Goal: Information Seeking & Learning: Learn about a topic

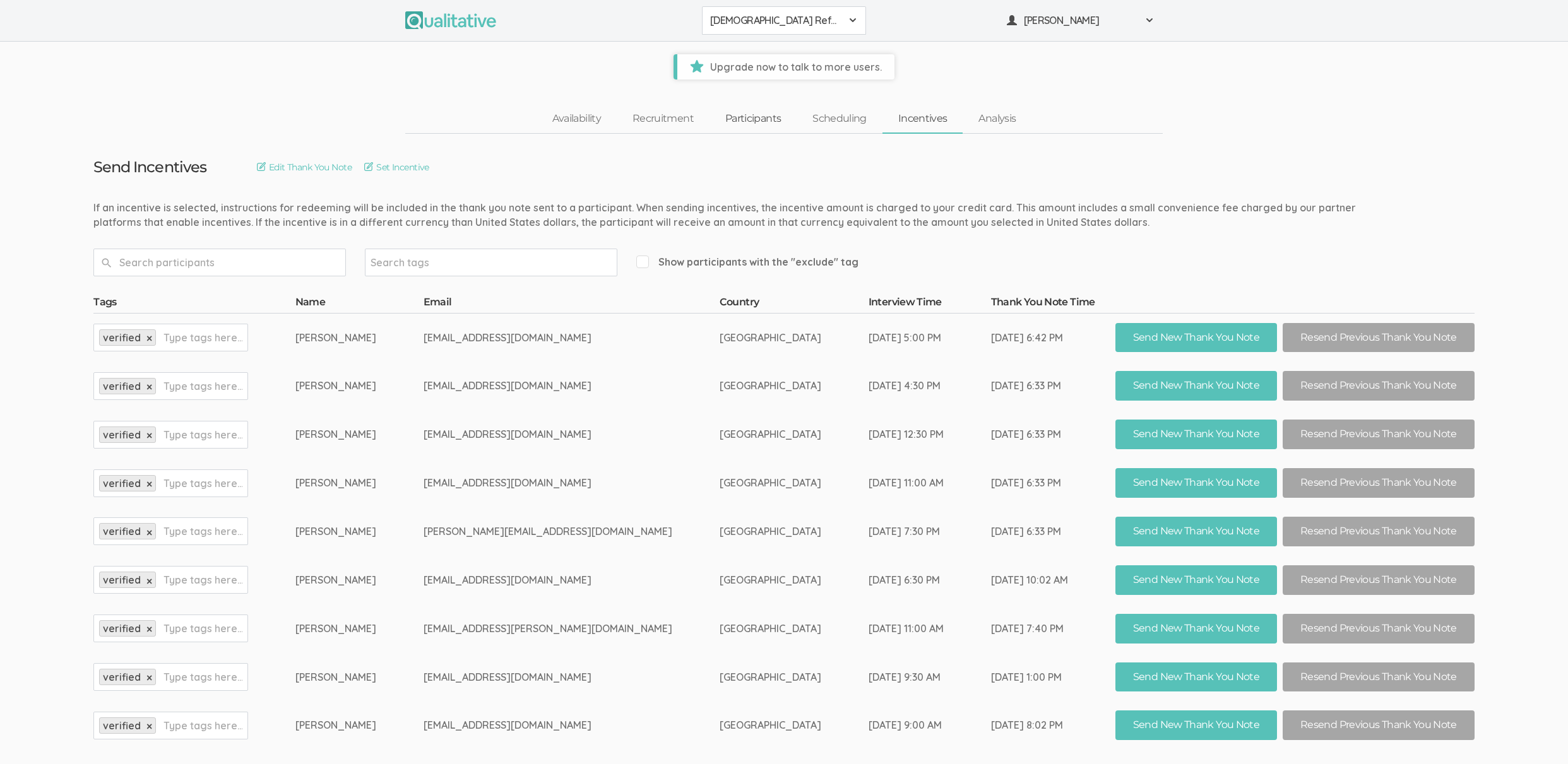
click at [747, 105] on ul "Availability Recruitment Participants Scheduling Incentives Analysis" at bounding box center [784, 118] width 495 height 28
click at [748, 112] on link "Participants" at bounding box center [753, 118] width 87 height 27
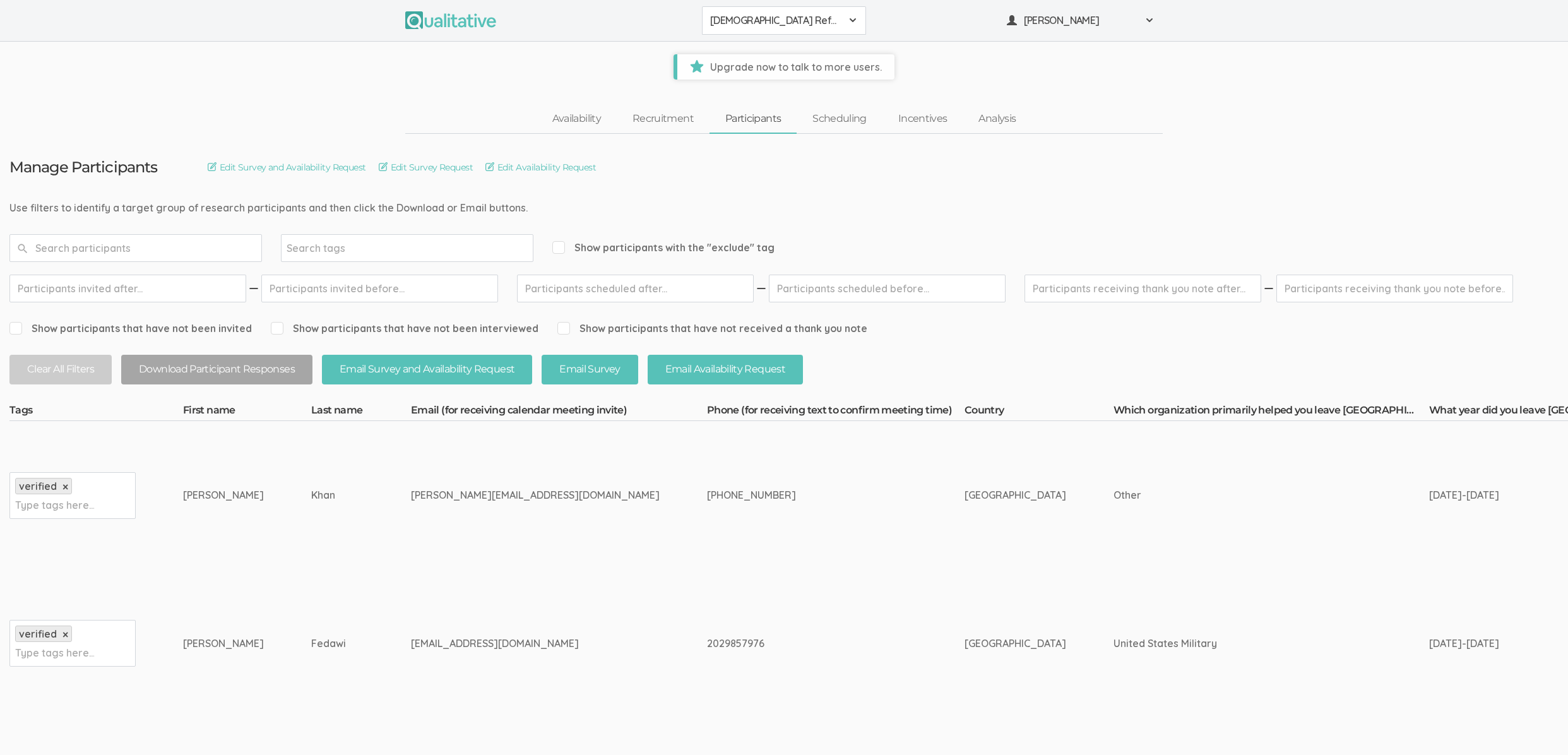
click at [1369, 285] on input "text" at bounding box center [1394, 288] width 236 height 28
click at [1414, 367] on link "1" at bounding box center [1410, 362] width 21 height 17
type input "Aug 01, 2025"
click at [220, 358] on button "Download Participant Responses" at bounding box center [217, 369] width 191 height 30
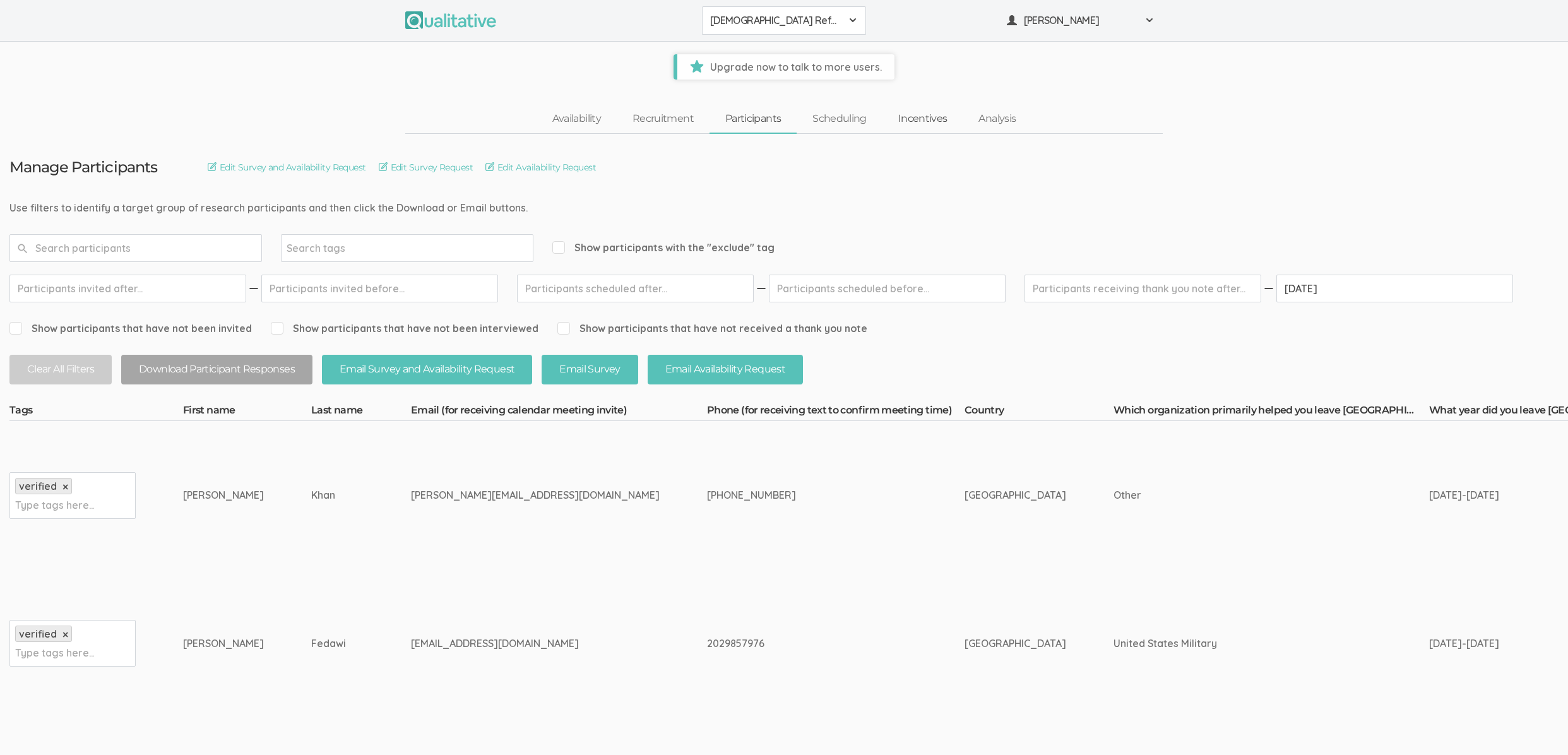
click at [925, 115] on link "Incentives" at bounding box center [922, 119] width 81 height 27
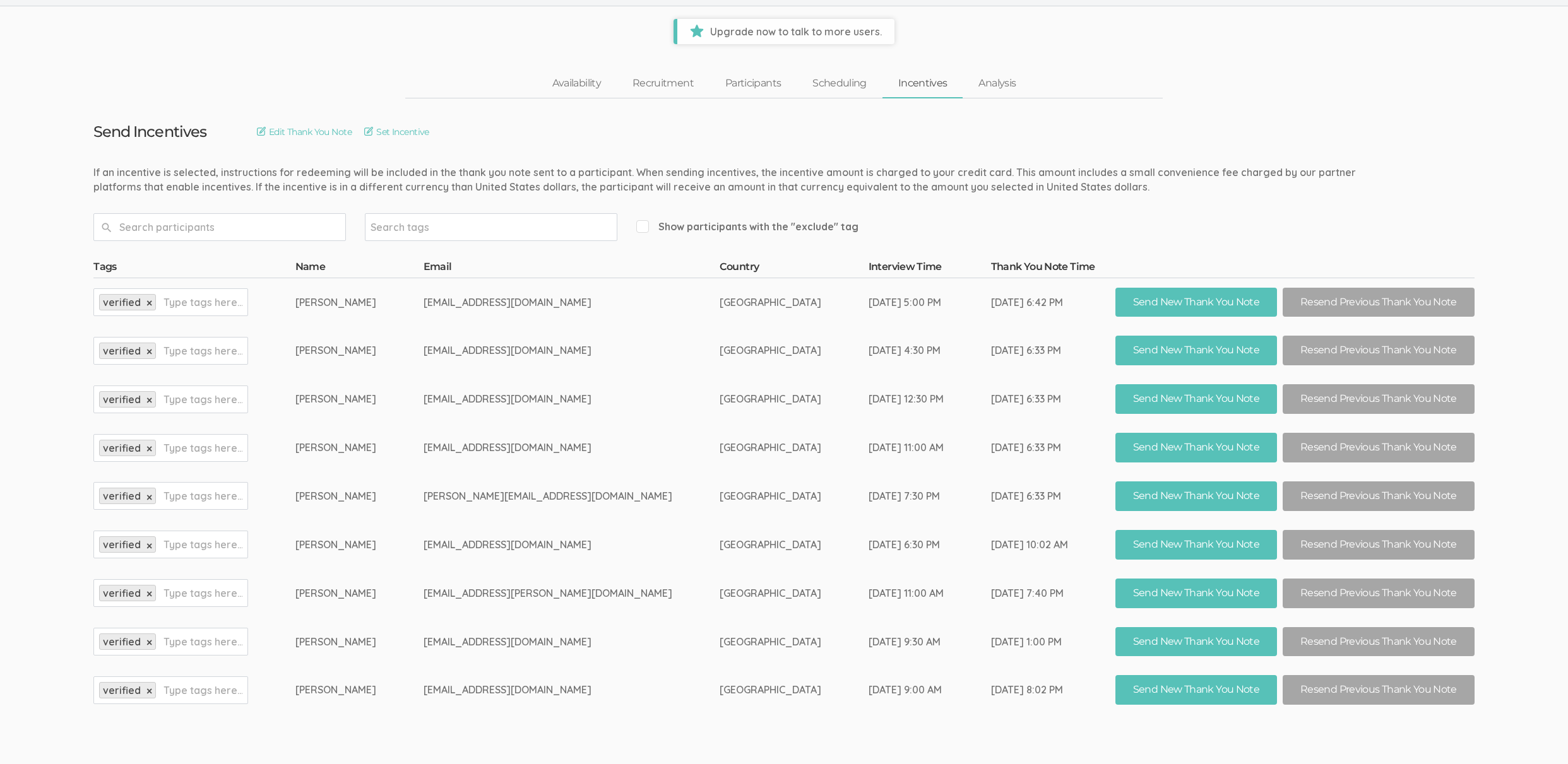
scroll to position [80, 0]
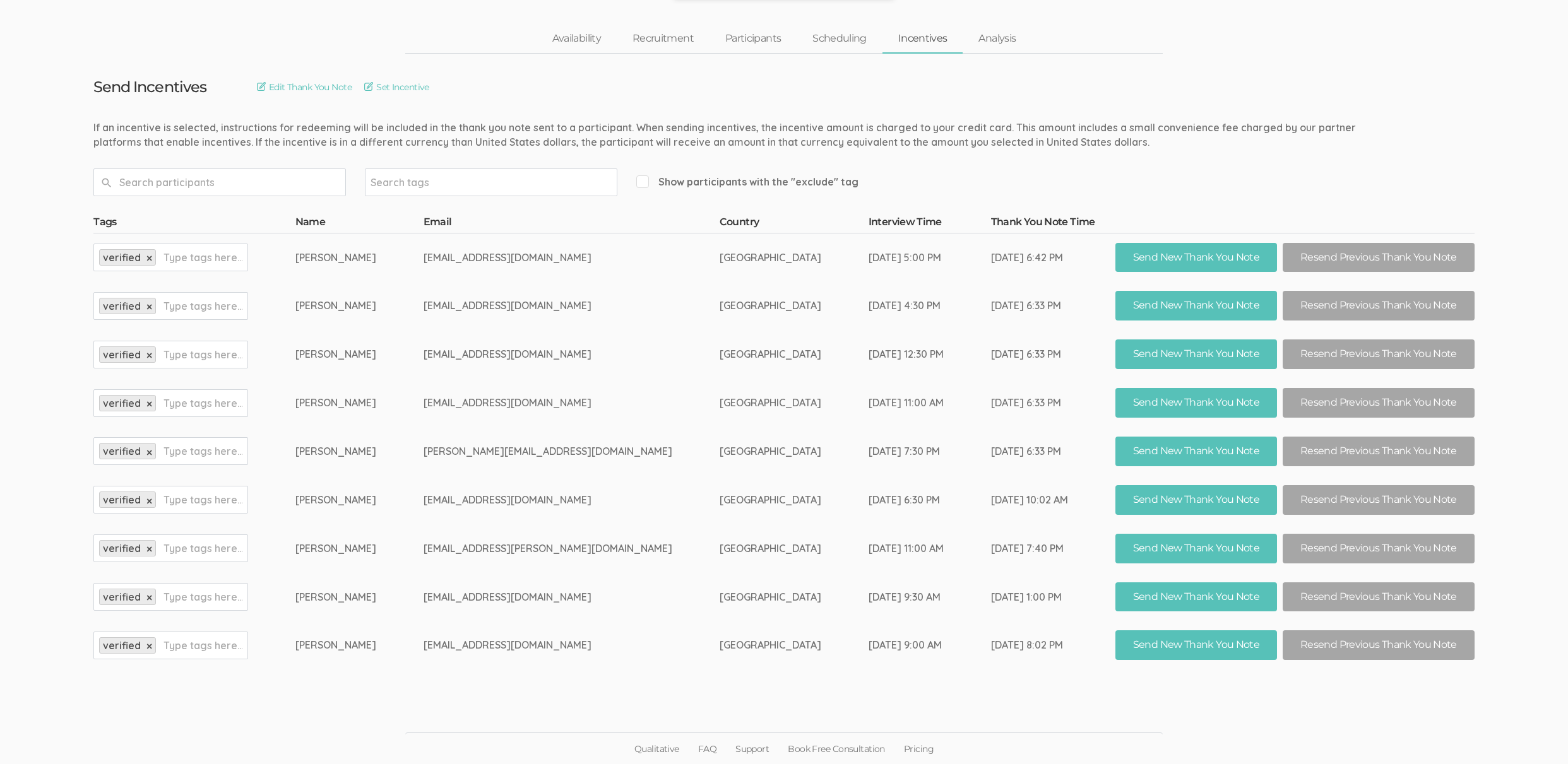
drag, startPoint x: 444, startPoint y: 312, endPoint x: 287, endPoint y: 321, distance: 157.3
click at [287, 321] on tr "verified × Type tags here... Zaidullah Razmenda razmenda.zaid@gmail.com United …" at bounding box center [783, 305] width 1381 height 49
click at [404, 306] on td "Zaidullah Razmenda" at bounding box center [359, 305] width 128 height 49
click at [639, 294] on td "razmenda.zaid@gmail.com" at bounding box center [571, 305] width 296 height 49
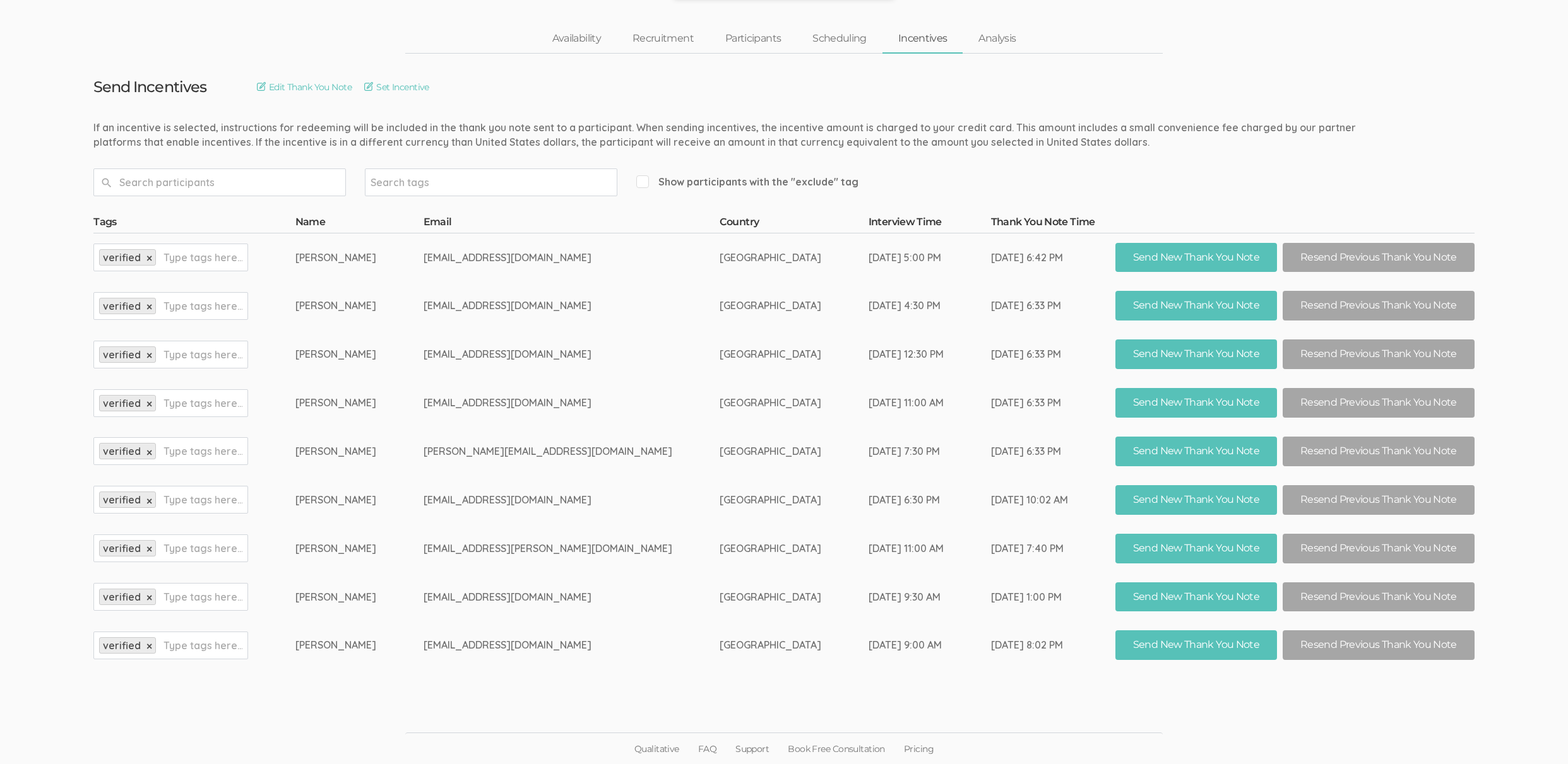
click at [631, 424] on td "saberahmadazizi@gmail.com" at bounding box center [571, 403] width 296 height 49
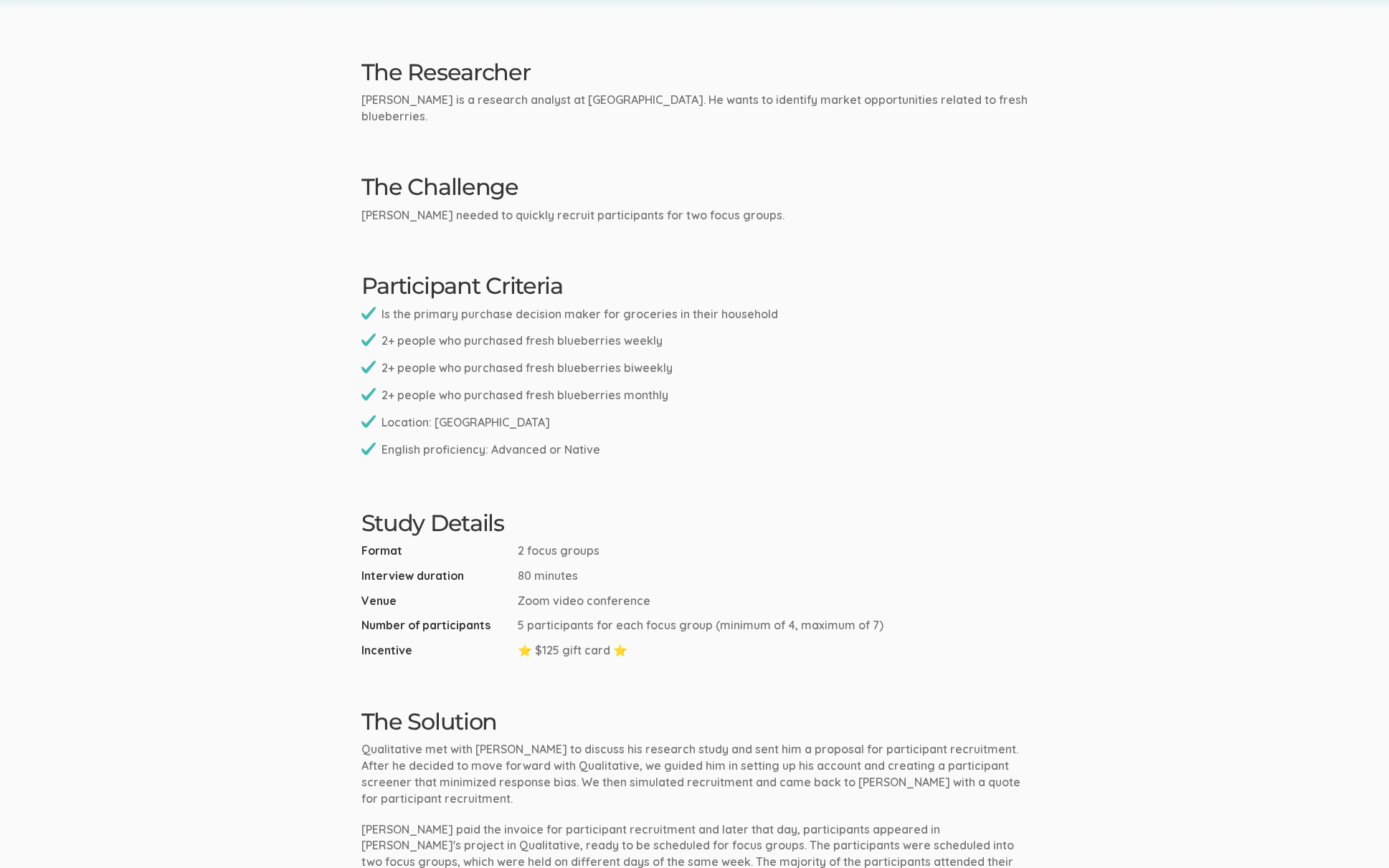
scroll to position [126, 0]
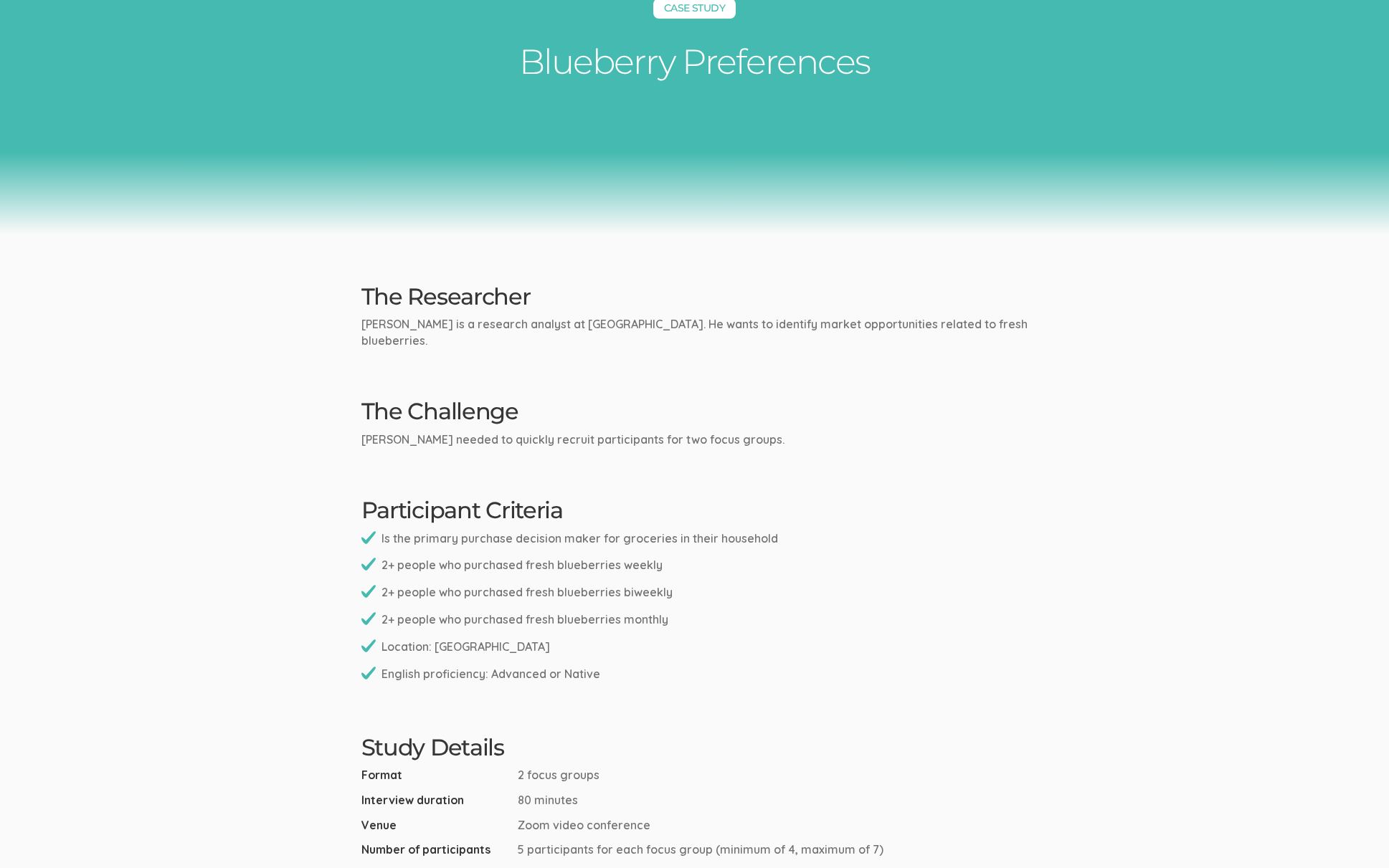
click at [831, 452] on ui-view "Case Study Blueberry Preferences The Researcher Ben is a research analyst at Fa…" at bounding box center [694, 749] width 1389 height 1631
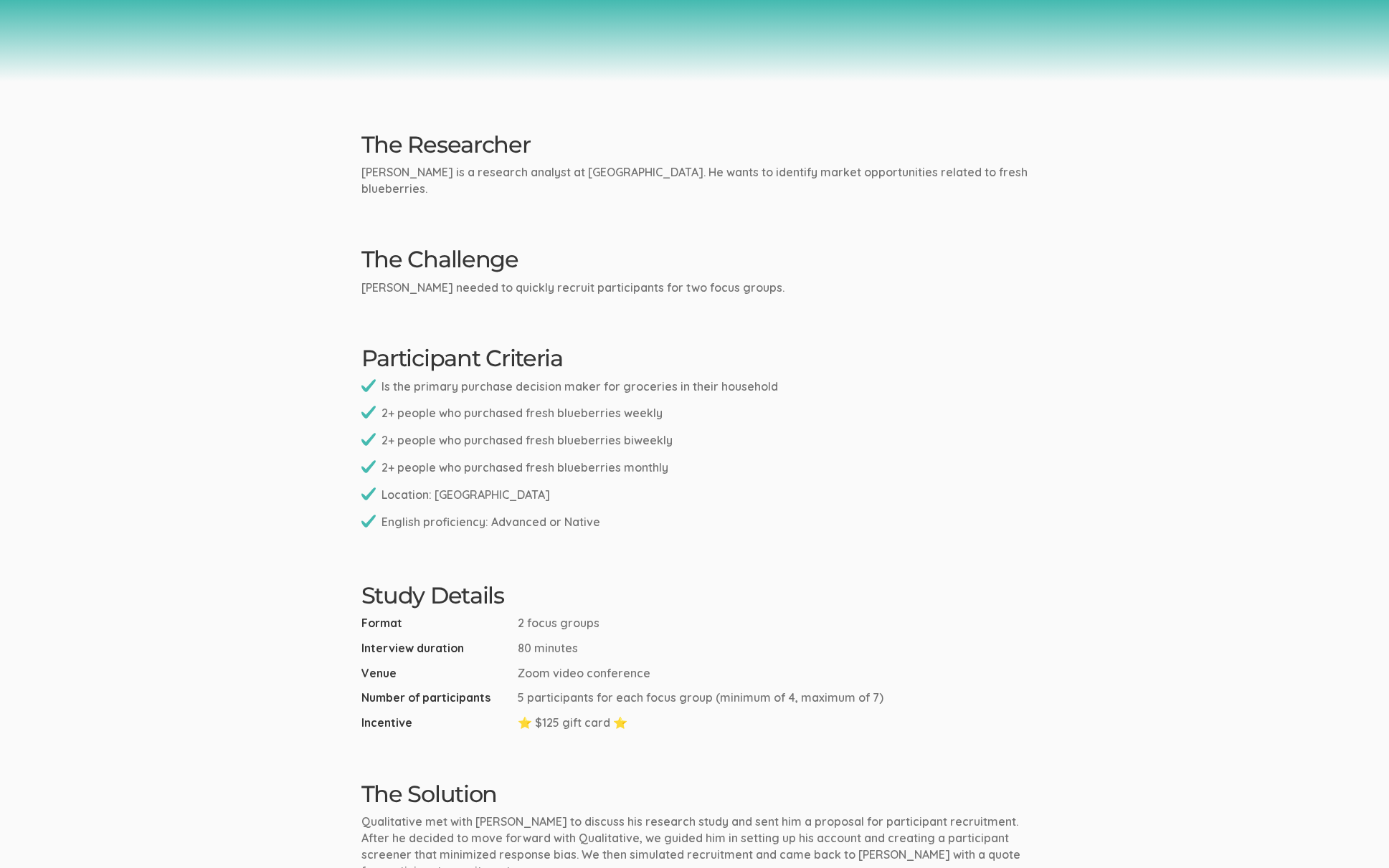
scroll to position [278, 0]
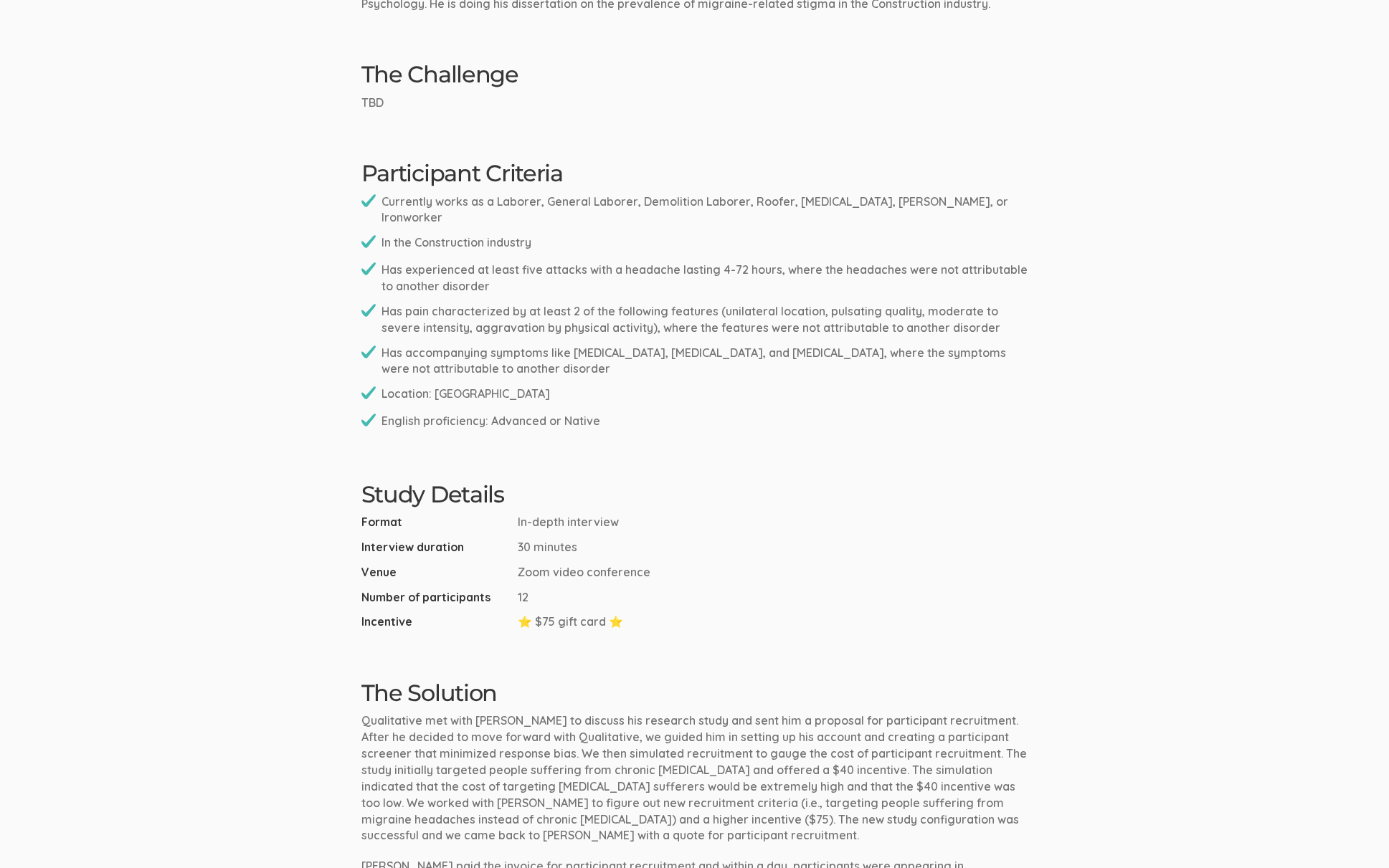
scroll to position [489, 0]
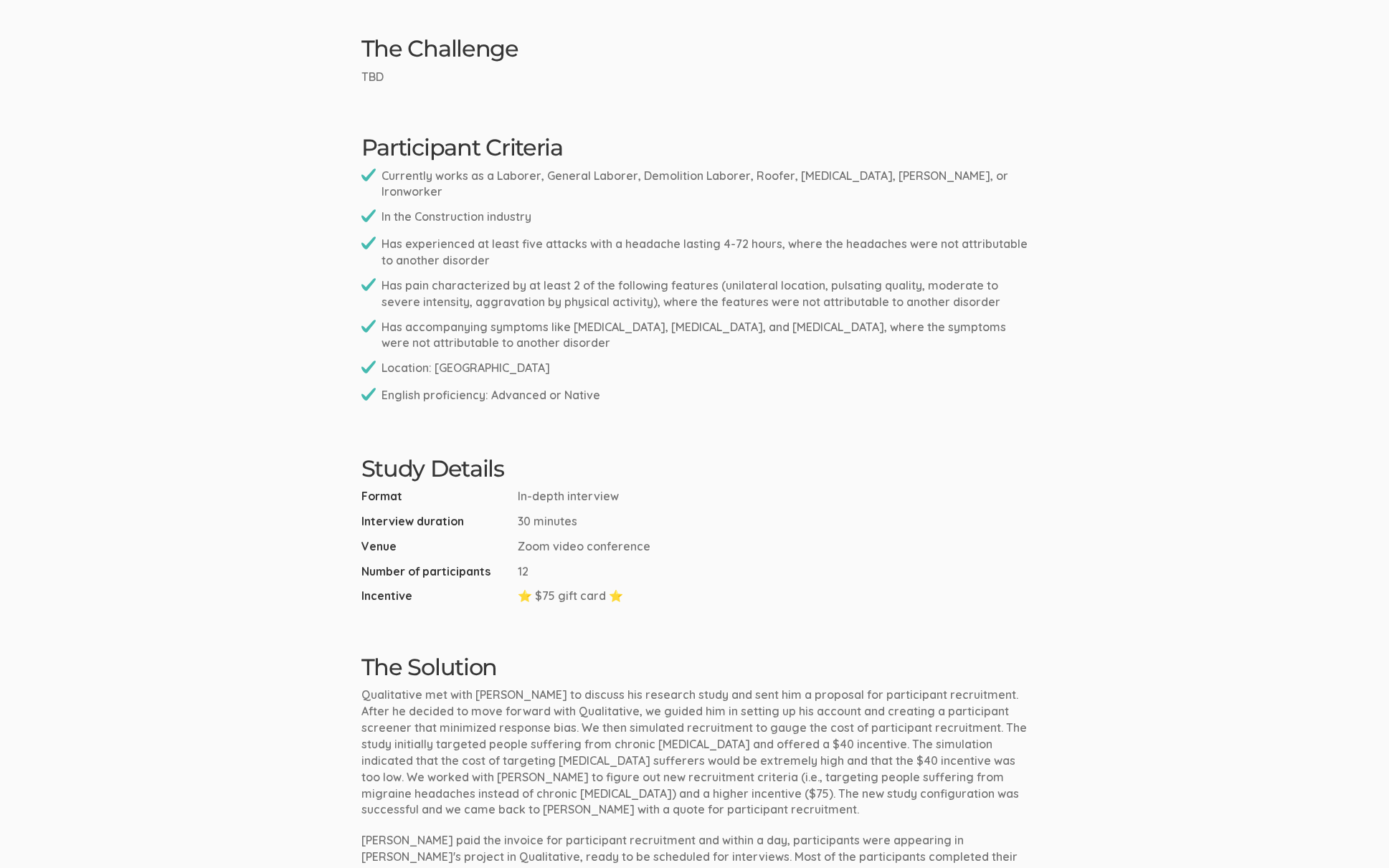
click at [278, 604] on ui-view "Case Study Migraine Stigma The Researcher Brian is a doctoral candidate at Libe…" at bounding box center [694, 519] width 1389 height 1895
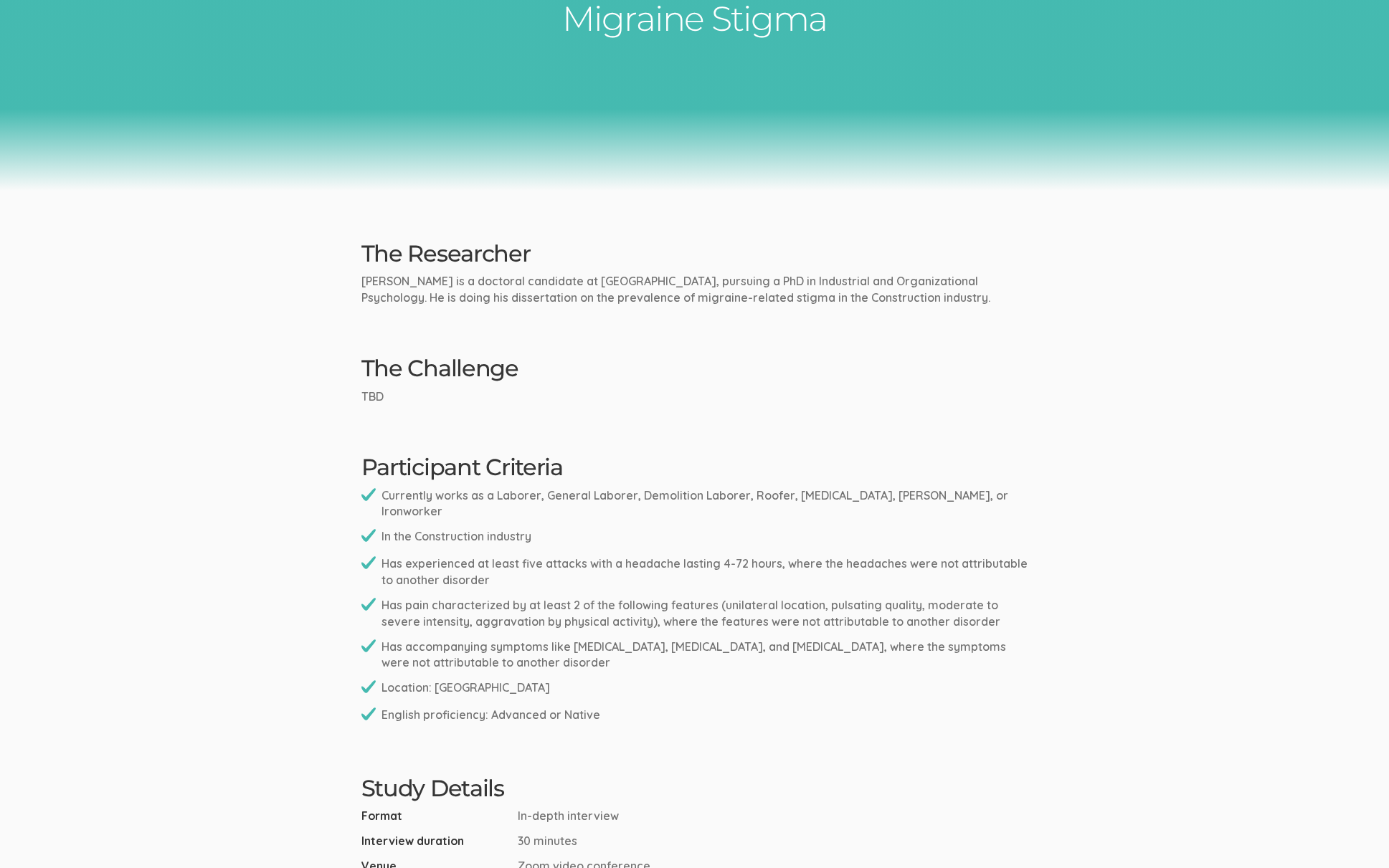
scroll to position [0, 0]
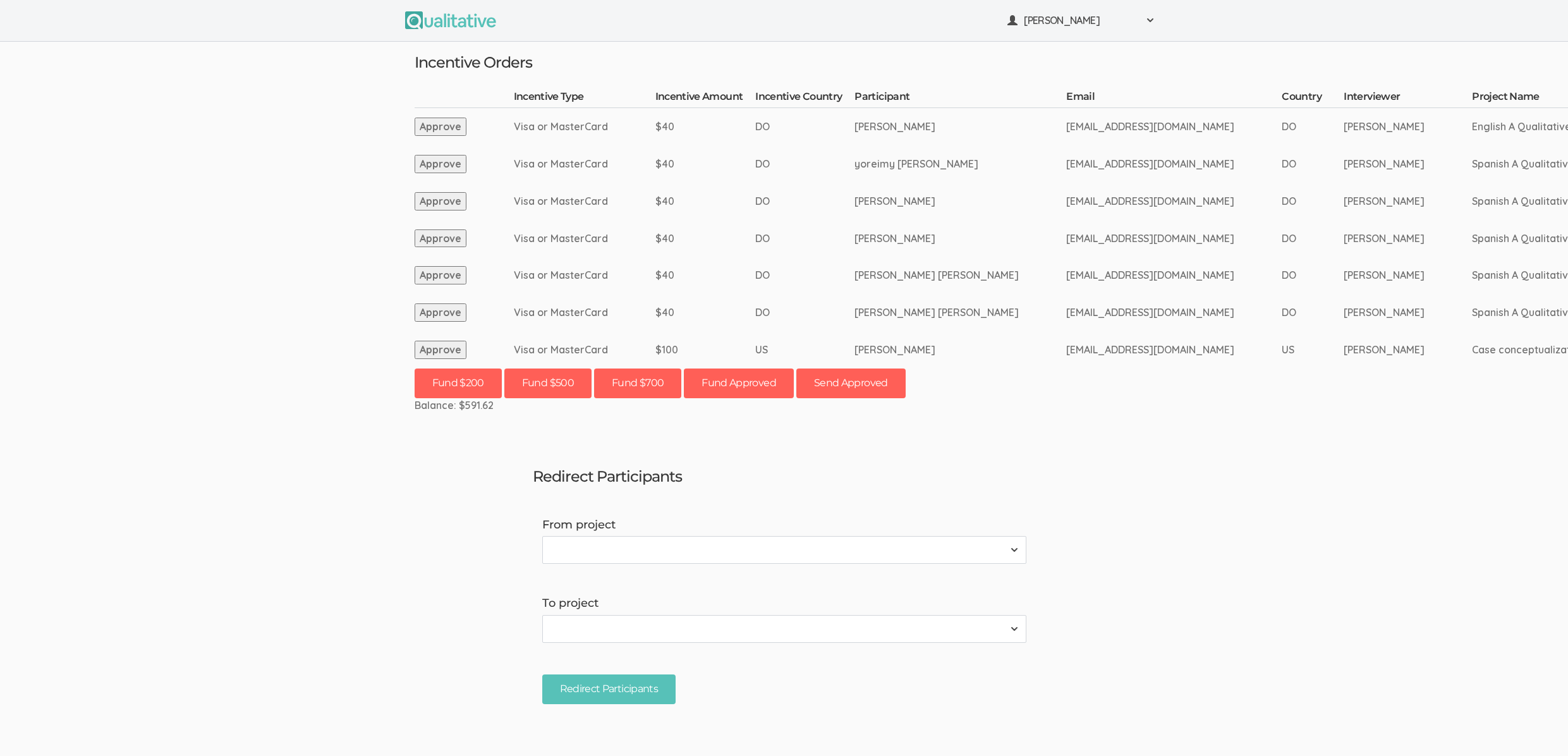
click at [171, 208] on ui-view "[PERSON_NAME] Project Workspace Profile Organization Settings" at bounding box center [784, 378] width 1568 height 756
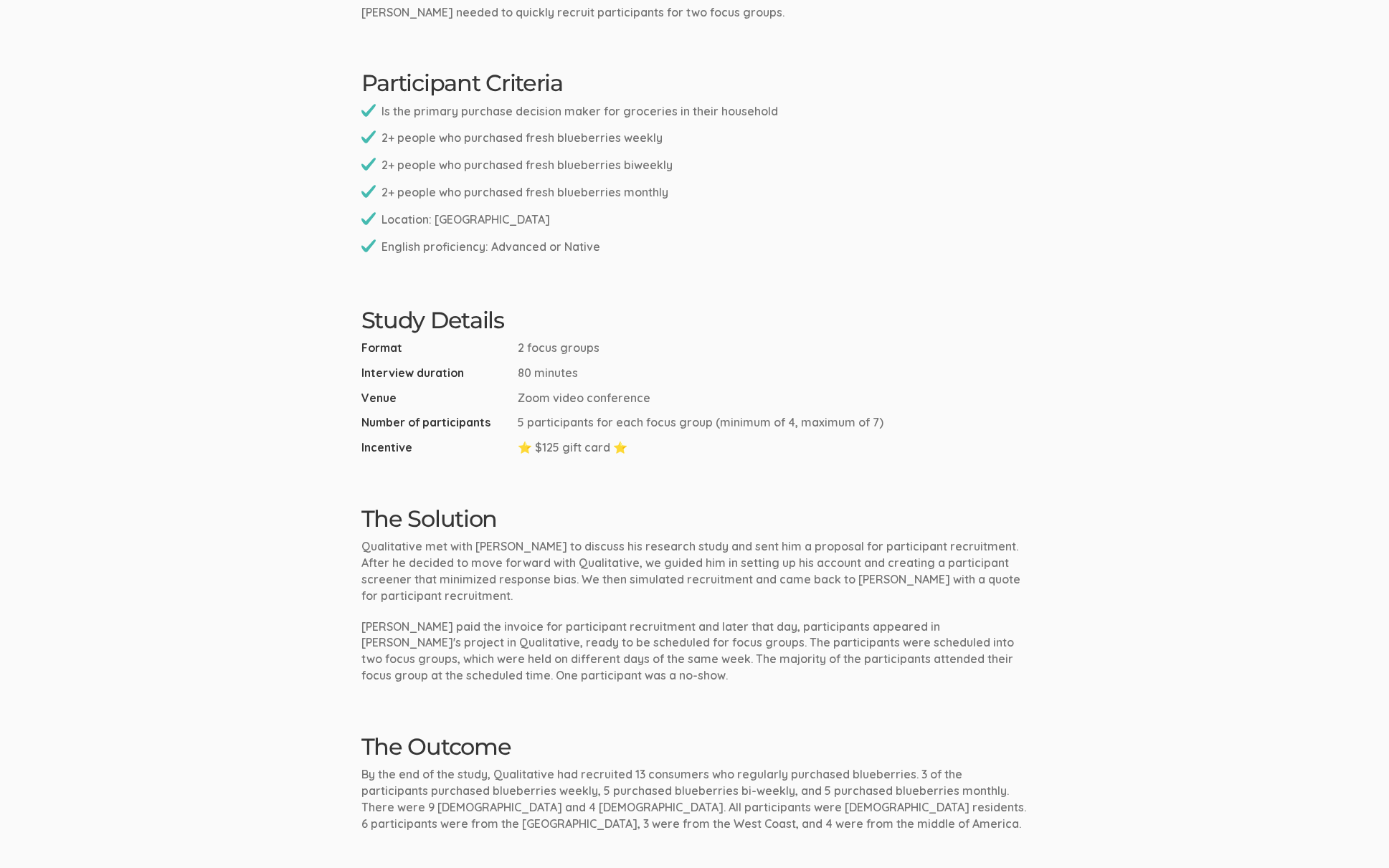
scroll to position [538, 0]
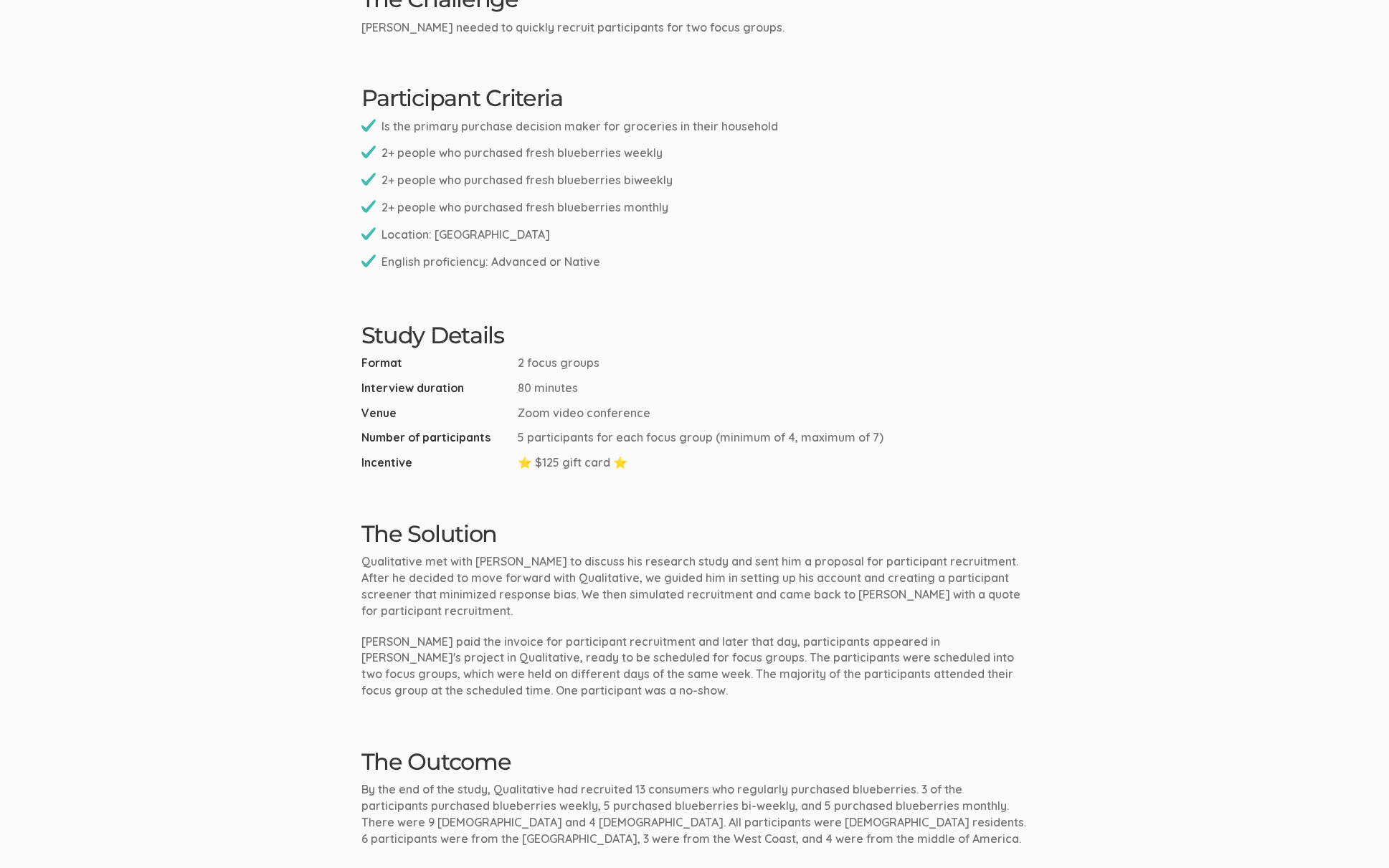
click at [208, 406] on ui-view "Case Study Blueberry Preferences The Researcher [PERSON_NAME] is a research ana…" at bounding box center [694, 337] width 1389 height 1631
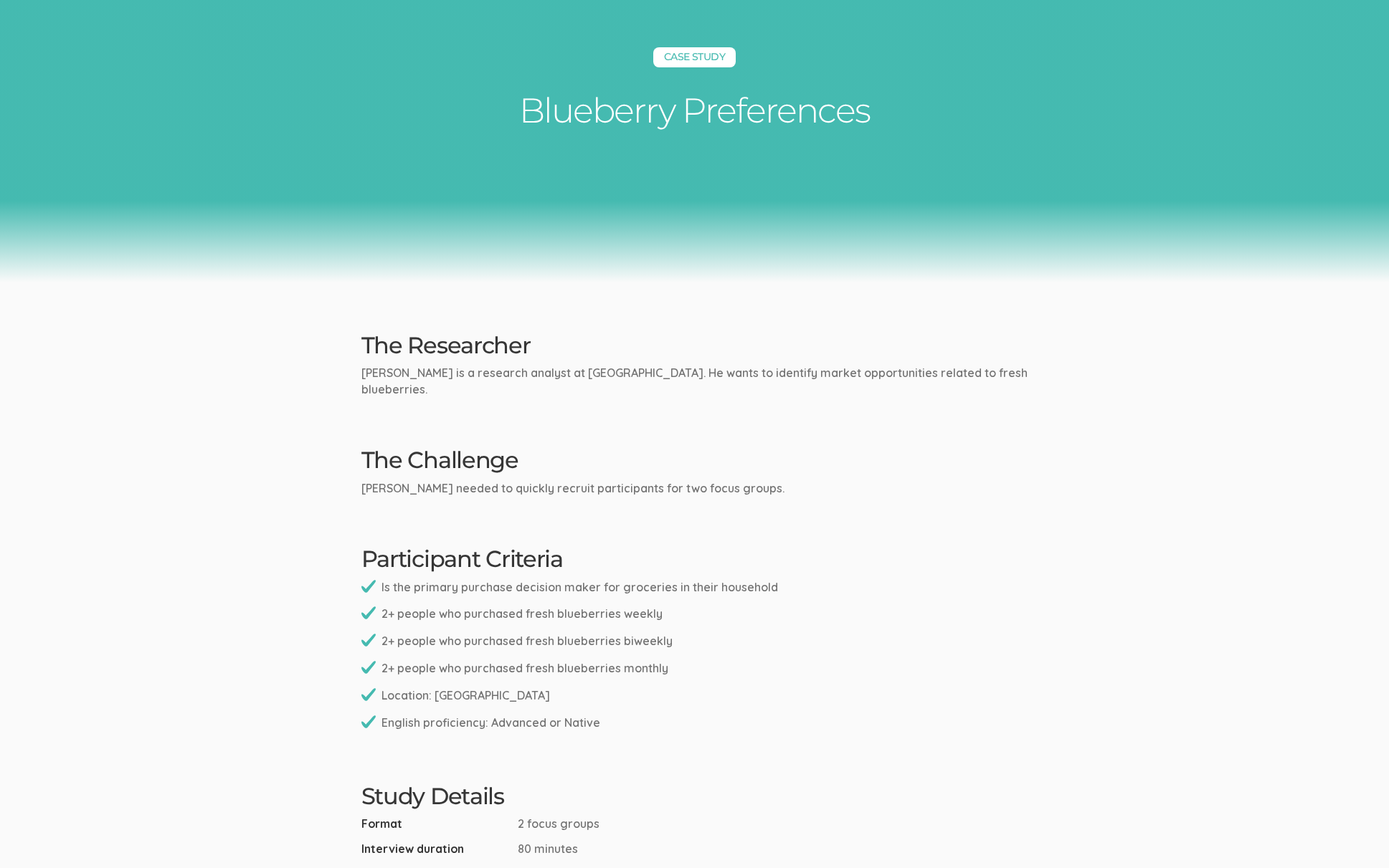
scroll to position [0, 0]
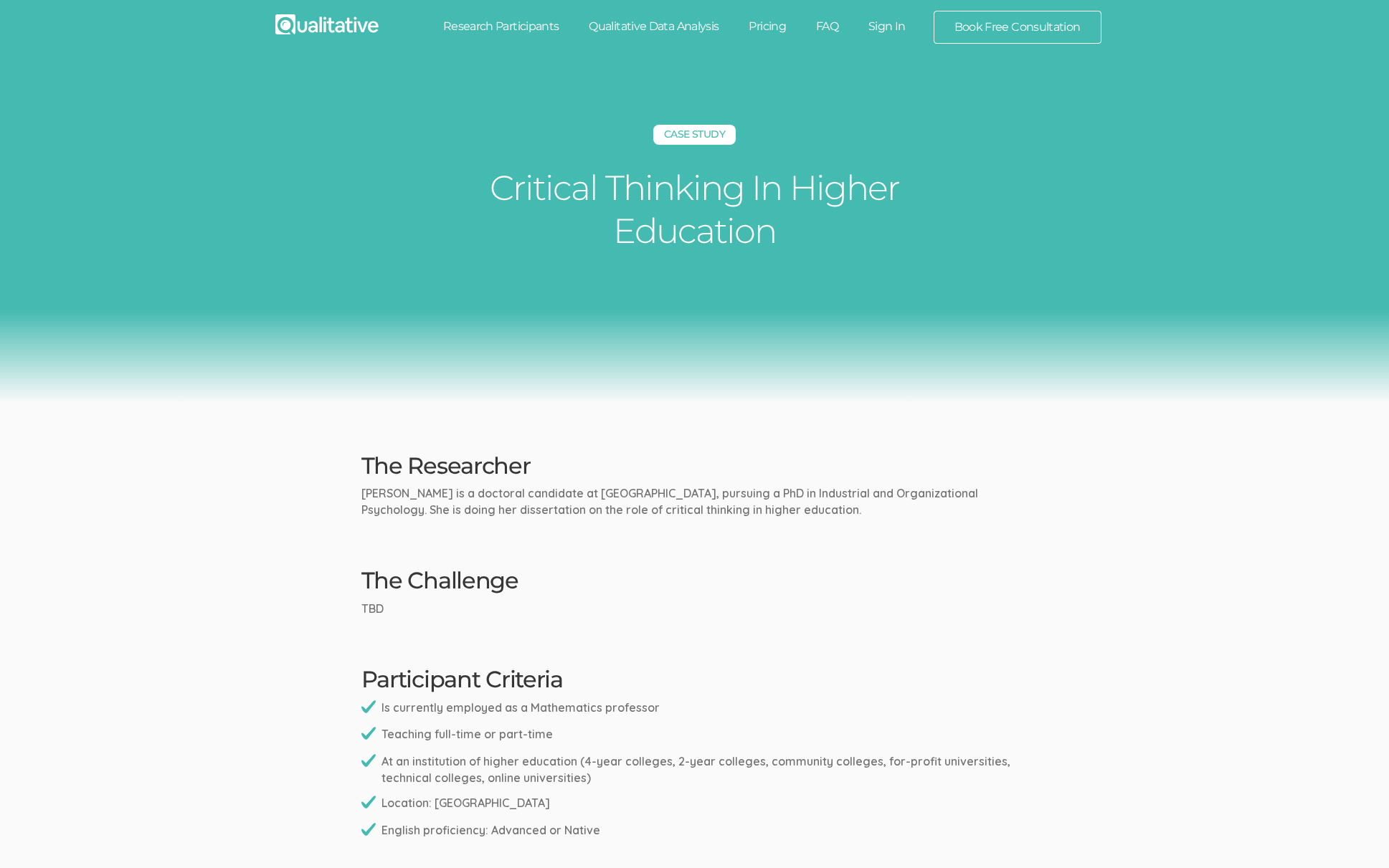
drag, startPoint x: 98, startPoint y: 479, endPoint x: 108, endPoint y: 405, distance: 74.7
